Goal: Transaction & Acquisition: Purchase product/service

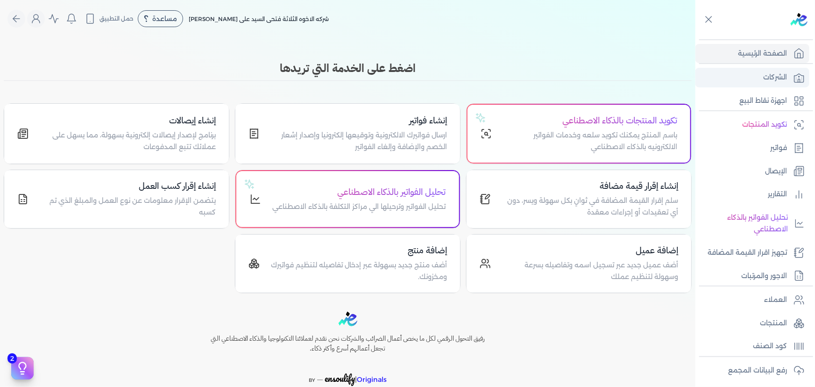
click at [789, 71] on link "الشركات" at bounding box center [753, 78] width 114 height 20
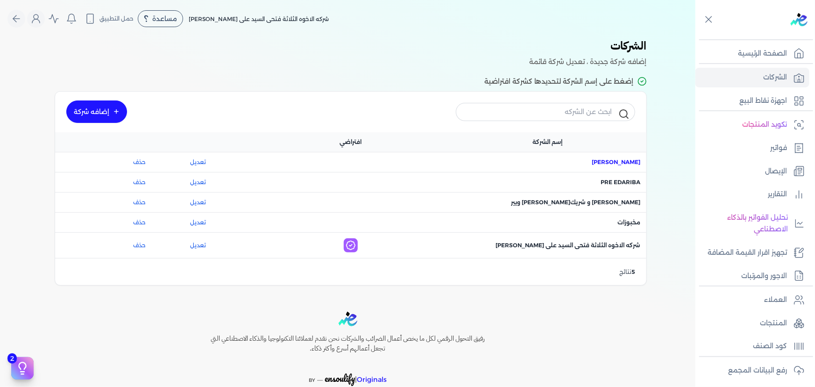
click at [623, 164] on span "اسم الشركة : [PERSON_NAME]" at bounding box center [616, 162] width 49 height 8
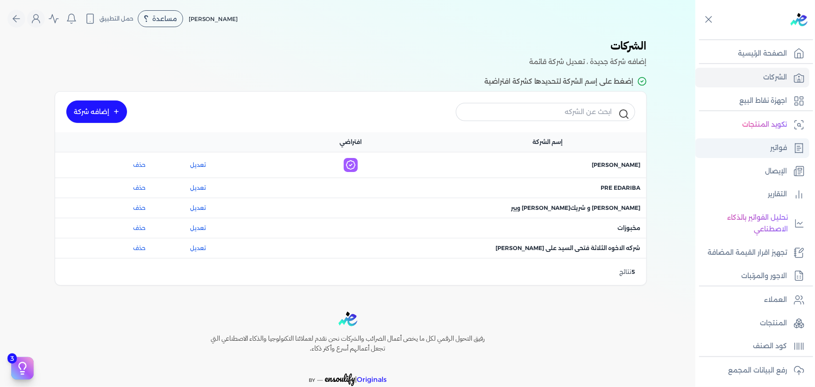
click at [794, 153] on icon at bounding box center [799, 148] width 11 height 11
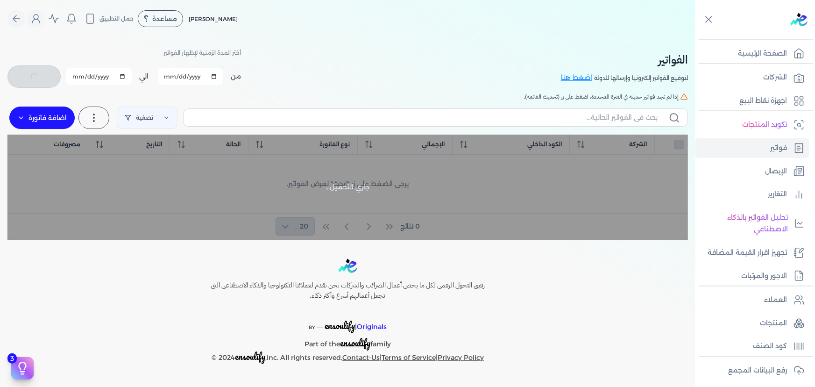
checkbox input "false"
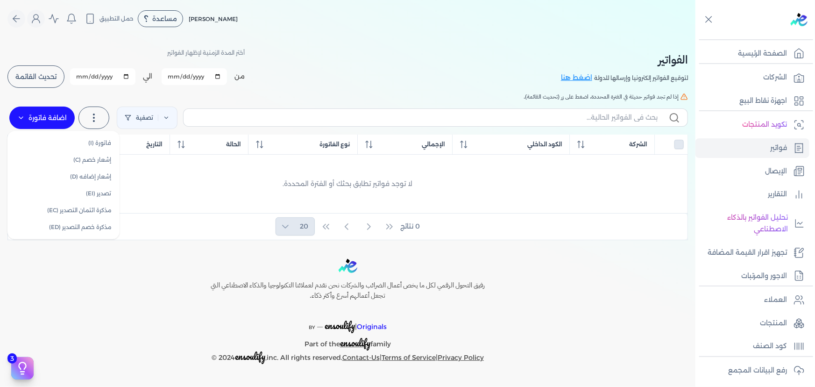
click at [38, 113] on label "اضافة فاتورة" at bounding box center [41, 118] width 65 height 22
click at [112, 136] on link "فاتورة (I)" at bounding box center [63, 143] width 105 height 17
select select "EGP"
select select "B"
select select "EGS"
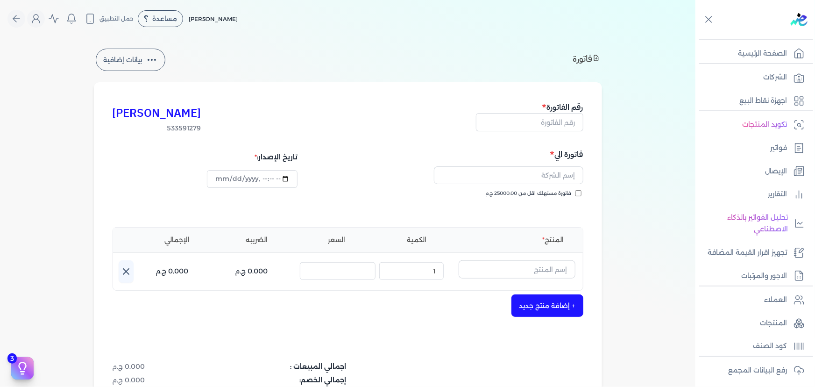
type input "[DATE]T20:07:24"
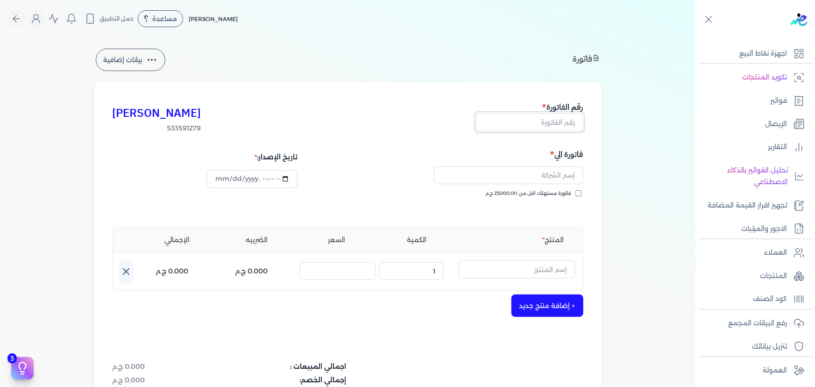
click at [567, 127] on input "text" at bounding box center [529, 122] width 107 height 18
type input "wewewww"
click at [551, 176] on input "text" at bounding box center [509, 175] width 150 height 18
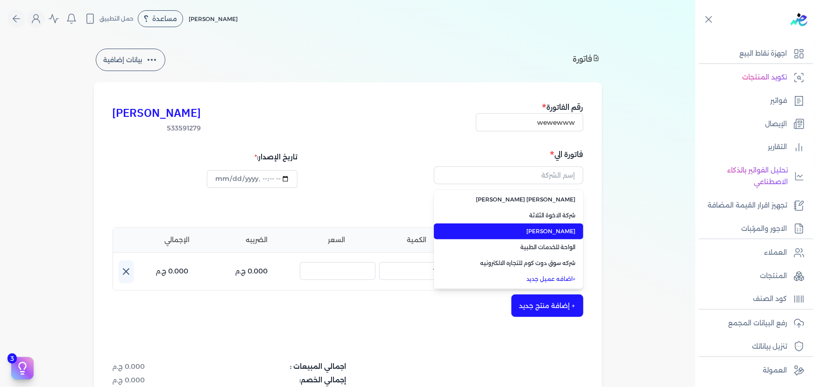
click at [565, 229] on span "[PERSON_NAME]" at bounding box center [514, 231] width 123 height 8
type input "[PERSON_NAME]"
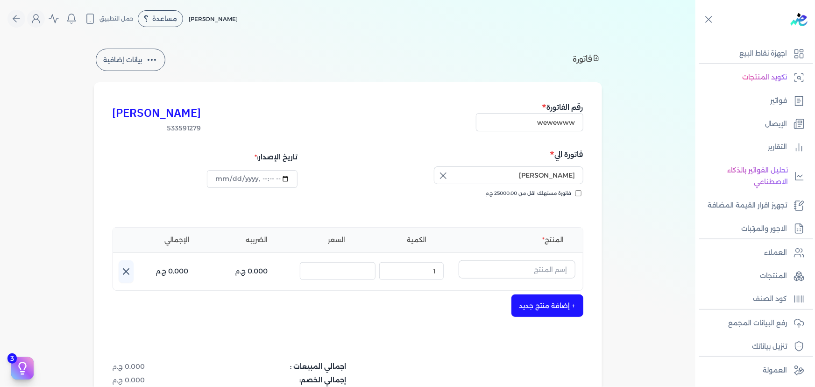
click at [579, 193] on input "فاتورة مستهلك اقل من 25000.00 ج.م" at bounding box center [579, 193] width 6 height 6
checkbox input "true"
click at [528, 271] on input "text" at bounding box center [517, 269] width 117 height 18
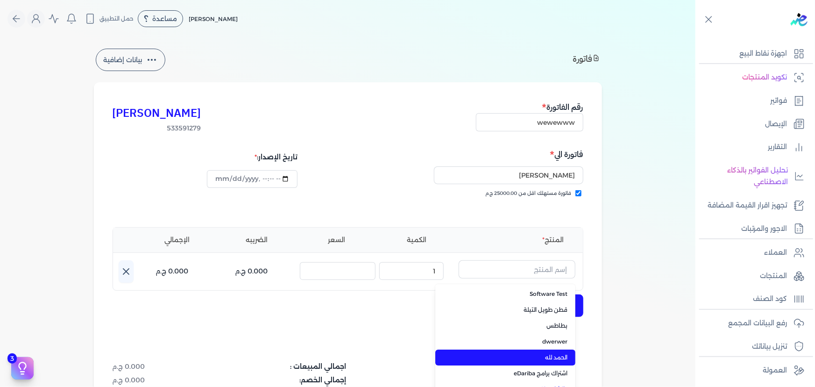
click at [548, 361] on span "الحمد لله" at bounding box center [511, 357] width 114 height 8
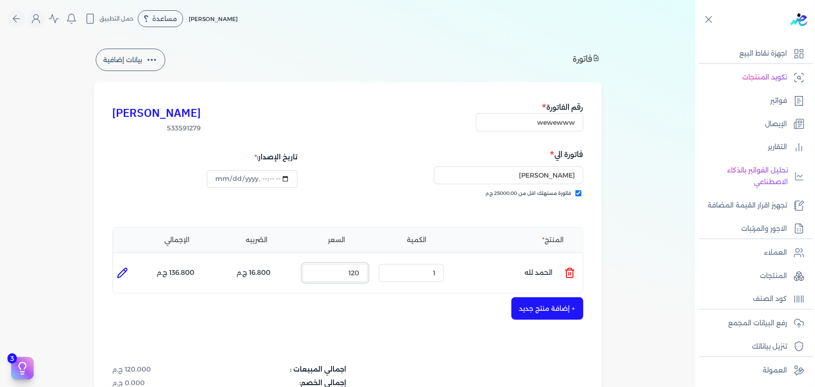
click at [363, 272] on input "120" at bounding box center [335, 273] width 65 height 18
type input "20"
click at [362, 313] on div "+ إضافة منتج جديد" at bounding box center [348, 308] width 471 height 22
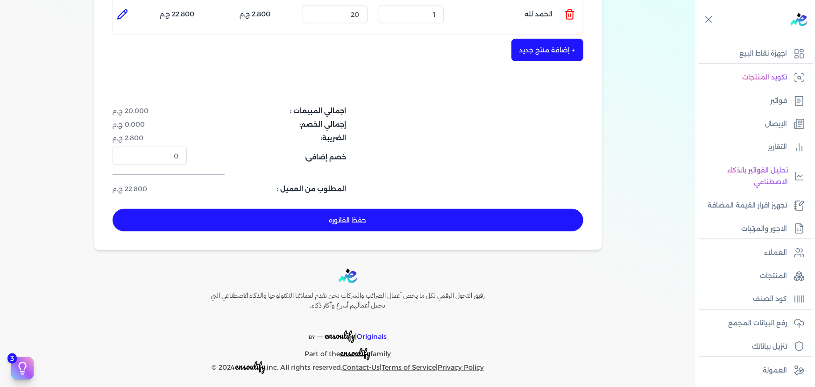
scroll to position [259, 0]
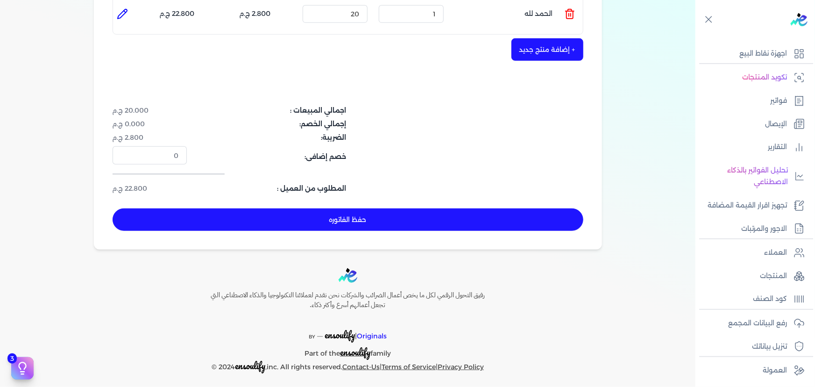
click at [401, 216] on button "حفظ الفاتوره" at bounding box center [348, 219] width 471 height 22
type input "[DATE]"
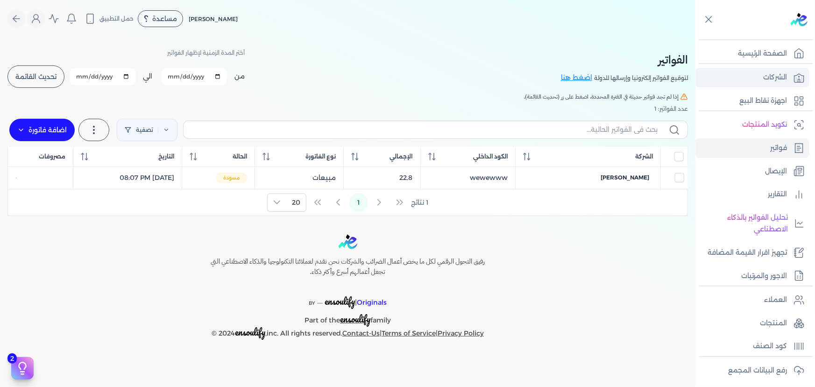
click at [760, 77] on link "الشركات" at bounding box center [753, 78] width 114 height 20
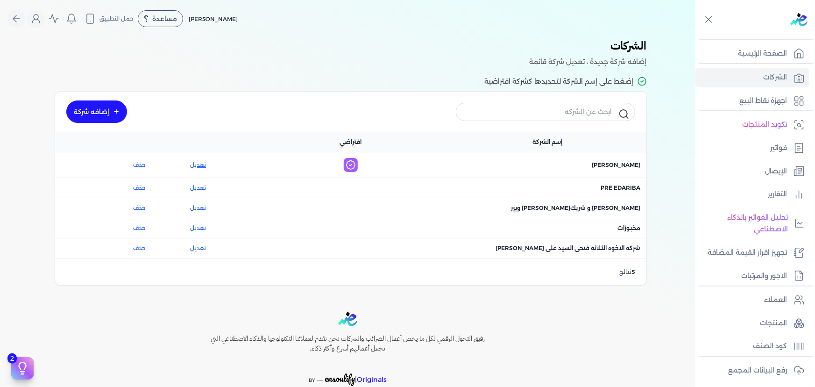
click at [203, 163] on link "تعديل" at bounding box center [198, 165] width 74 height 8
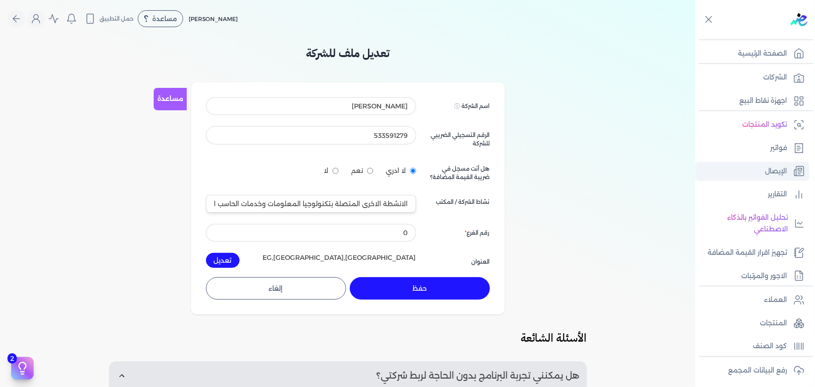
click at [790, 178] on link "الإيصال" at bounding box center [753, 172] width 114 height 20
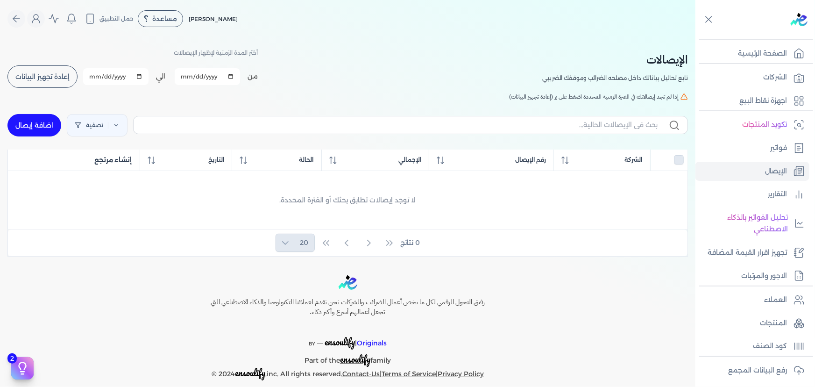
click at [36, 126] on link "اضافة إيصال" at bounding box center [34, 125] width 54 height 22
select select "EGP"
select select "EGS"
select select "B"
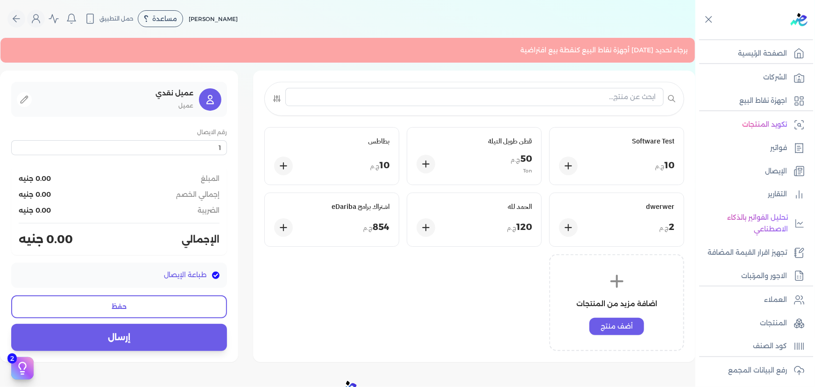
click at [567, 56] on div "برجاء تحديد [DATE] أجهزة نقاط البيع كنقطة بيع افتراضية" at bounding box center [348, 50] width 696 height 26
click at [466, 64] on div "برجاء تحديد [DATE] أجهزة نقاط البيع كنقطة بيع افتراضية Software Test 10 ج.م قطن…" at bounding box center [348, 199] width 696 height 325
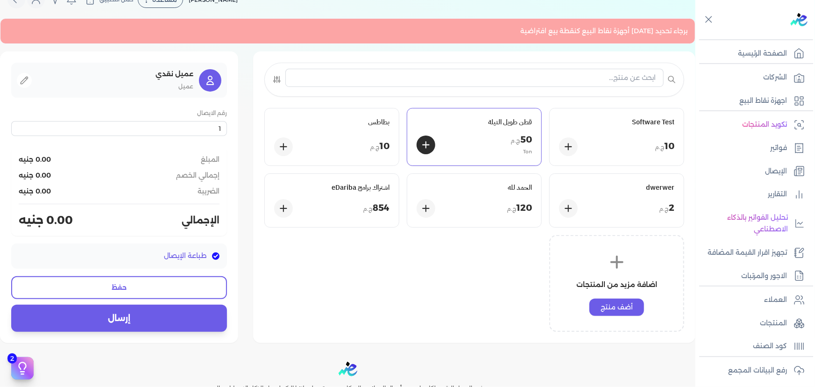
click at [471, 124] on h5 "قطن طويل التيلة" at bounding box center [474, 122] width 115 height 8
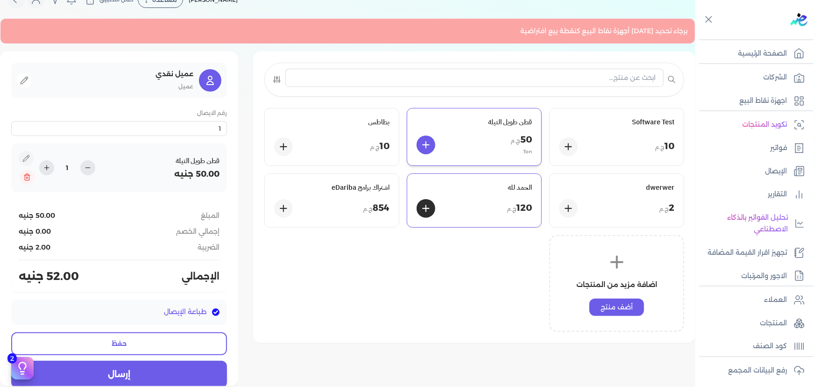
click at [479, 184] on h5 "الحمد لله" at bounding box center [474, 187] width 115 height 8
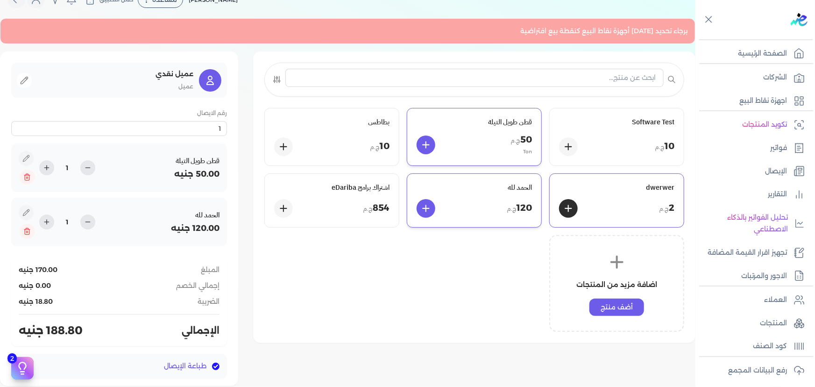
click at [680, 210] on div "dwerwer 2 ج.م" at bounding box center [617, 200] width 134 height 53
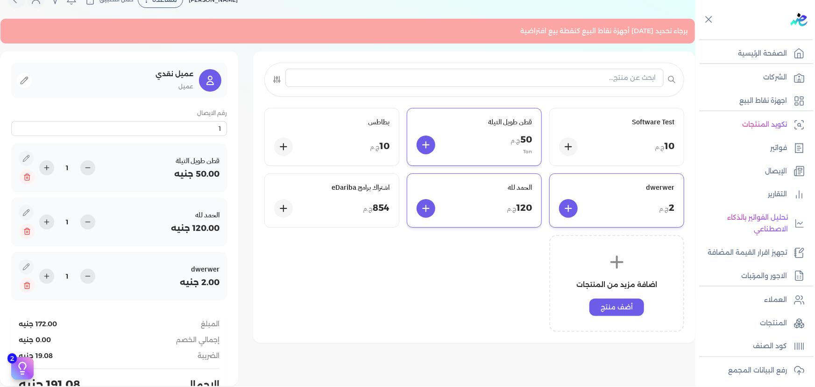
click at [680, 210] on div "dwerwer 2 ج.م" at bounding box center [617, 200] width 134 height 53
click at [640, 208] on div "2 ج.م" at bounding box center [616, 208] width 115 height 19
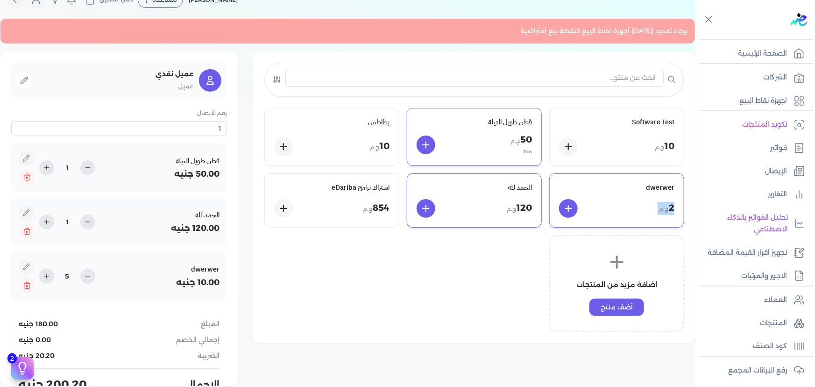
type input "6"
click at [494, 278] on div "Software Test 10 ج.م قطن طويل التيلة 50 ج.م Ton بطاطس 10 ج.م dwerwer 2 ج.م الحم…" at bounding box center [474, 220] width 420 height 224
click at [617, 286] on p "اضافة مزيد من المنتجات" at bounding box center [617, 285] width 81 height 12
click at [621, 299] on button "أضف منتج" at bounding box center [617, 307] width 55 height 17
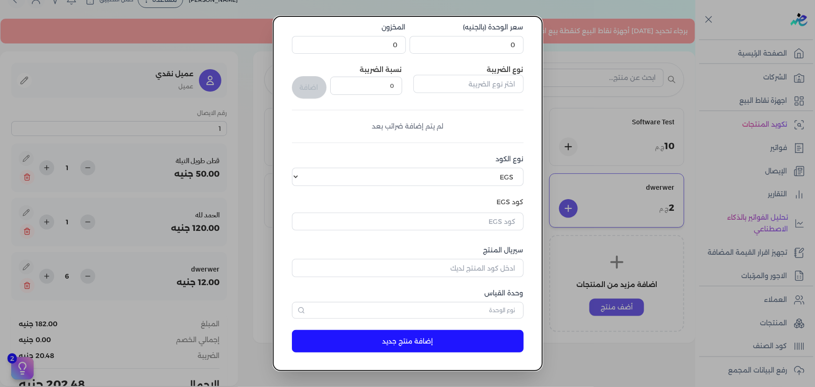
scroll to position [0, 0]
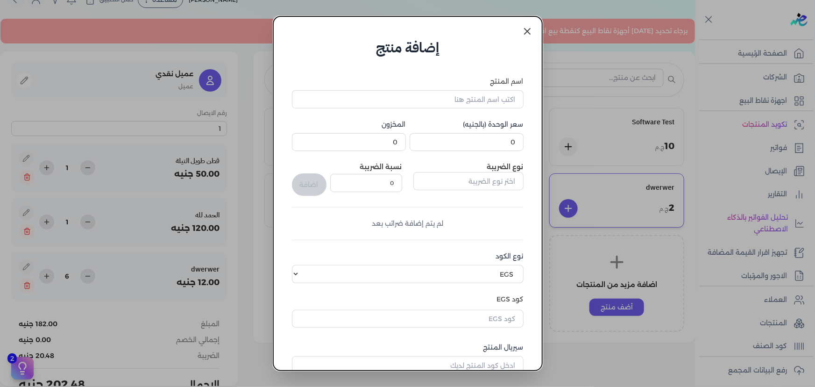
click at [524, 27] on icon at bounding box center [527, 31] width 11 height 11
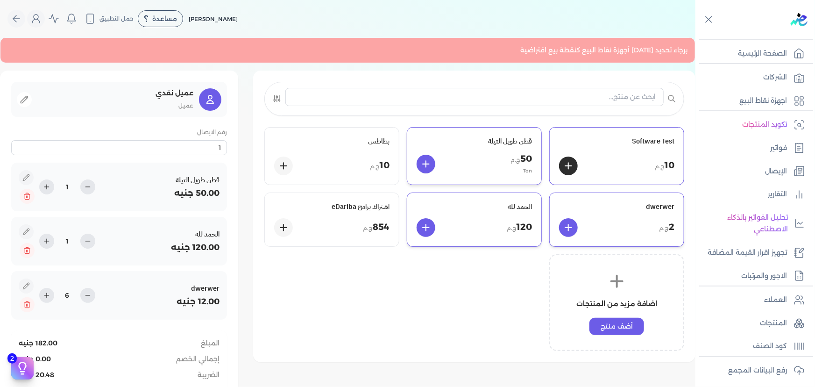
click at [621, 178] on div "Software Test 10 ج.م" at bounding box center [617, 156] width 134 height 57
click at [476, 159] on div "50 ج.م Ton" at bounding box center [474, 164] width 115 height 23
type input "2"
